Goal: Task Accomplishment & Management: Use online tool/utility

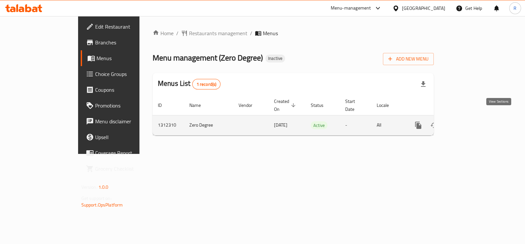
click at [474, 117] on link "enhanced table" at bounding box center [466, 125] width 16 height 16
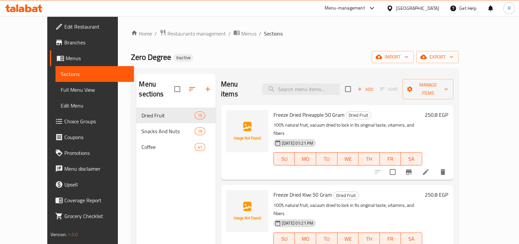
click at [61, 92] on span "Full Menu View" at bounding box center [95, 90] width 68 height 8
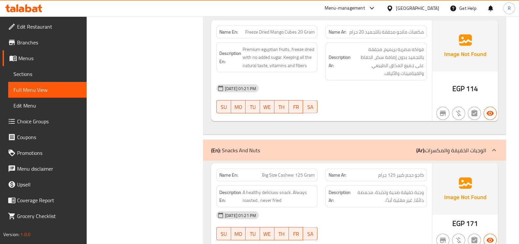
scroll to position [1473, 0]
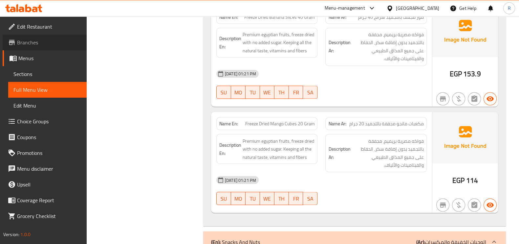
click at [32, 40] on span "Branches" at bounding box center [49, 42] width 64 height 8
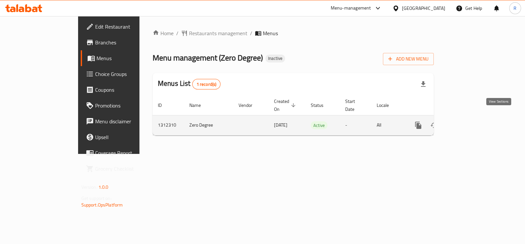
click at [469, 122] on icon "enhanced table" at bounding box center [466, 125] width 6 height 6
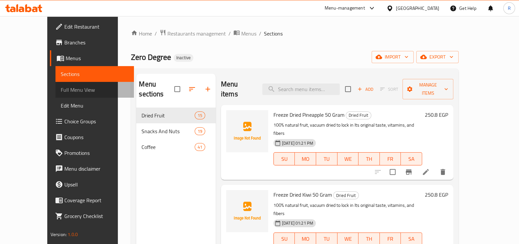
click at [61, 89] on span "Full Menu View" at bounding box center [95, 90] width 68 height 8
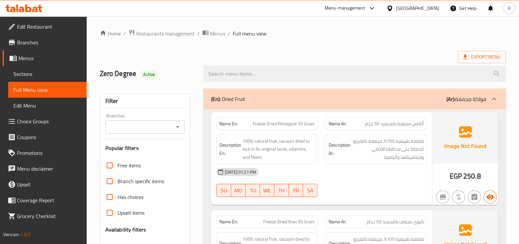
click at [318, 29] on ol "Home / Restaurants management / Menus / Full menu view" at bounding box center [303, 33] width 406 height 9
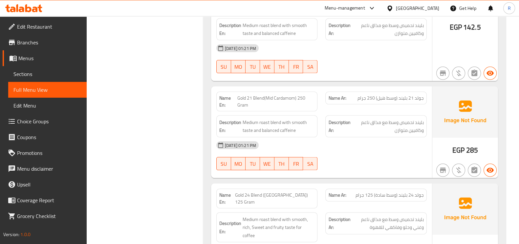
scroll to position [4875, 0]
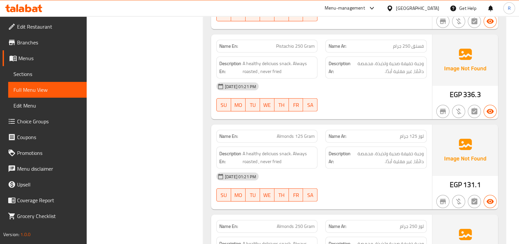
scroll to position [2379, 0]
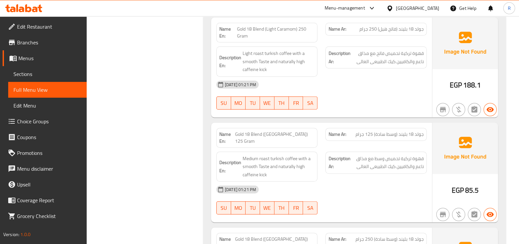
scroll to position [3808, 0]
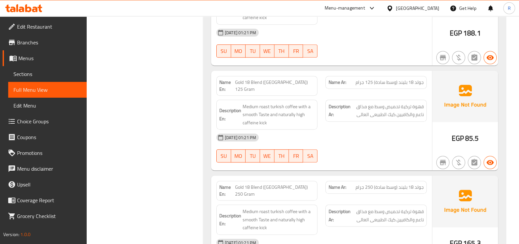
drag, startPoint x: 190, startPoint y: 150, endPoint x: 156, endPoint y: 145, distance: 34.2
click at [156, 149] on div "Filter Branches Branches Popular filters Free items Branch specific items Has c…" at bounding box center [147, 8] width 103 height 7464
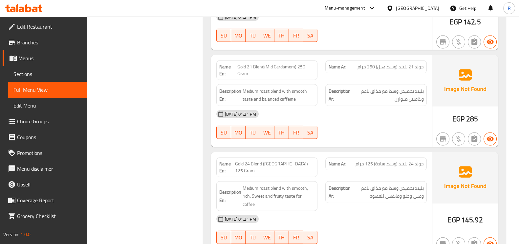
scroll to position [4957, 0]
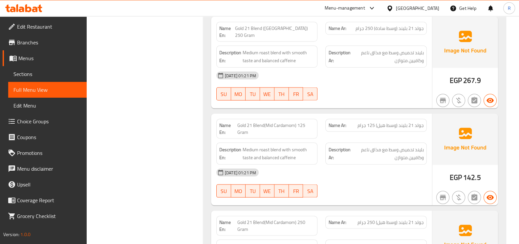
click at [30, 75] on span "Sections" at bounding box center [47, 74] width 68 height 8
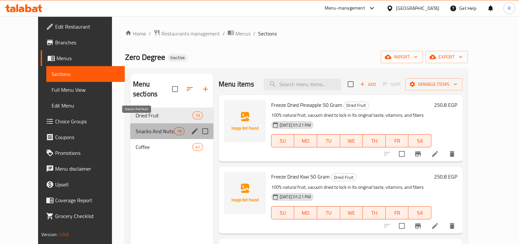
click at [149, 127] on span "Snacks And Nuts" at bounding box center [155, 131] width 38 height 8
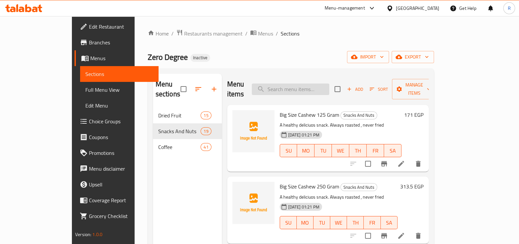
click at [303, 87] on input "search" at bounding box center [290, 88] width 77 height 11
paste input "Pistachio 250 Gram"
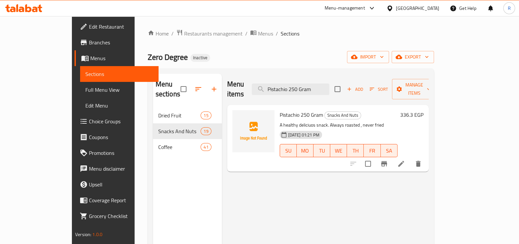
drag, startPoint x: 139, startPoint y: 92, endPoint x: 153, endPoint y: 117, distance: 28.4
drag, startPoint x: 153, startPoint y: 117, endPoint x: 314, endPoint y: 80, distance: 165.7
click at [314, 83] on input "Pistachio 250 Gram" at bounding box center [290, 88] width 77 height 11
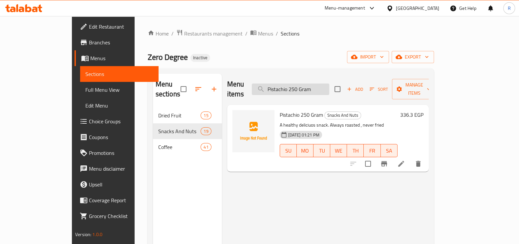
click at [314, 83] on input "Pistachio 250 Gram" at bounding box center [290, 88] width 77 height 11
paste input "Gold 24 Blend (Mid Plain)"
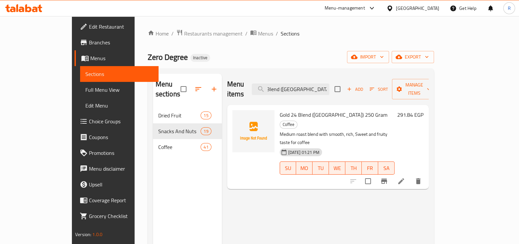
type input "Gold 24 Blend ([GEOGRAPHIC_DATA]) 250 Gram"
